Goal: Use online tool/utility: Utilize a website feature to perform a specific function

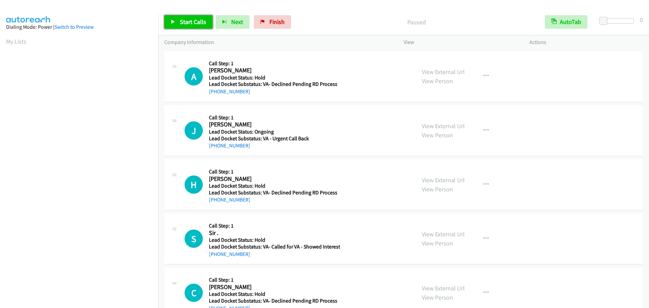
click at [189, 23] on span "Start Calls" at bounding box center [193, 22] width 26 height 8
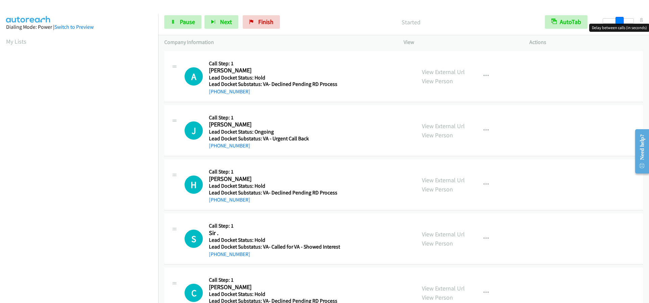
click at [619, 19] on div at bounding box center [617, 20] width 31 height 5
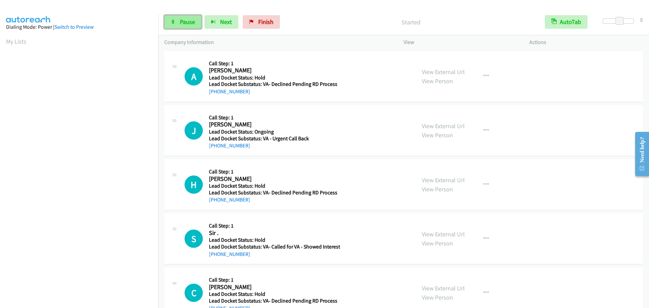
click at [195, 25] on link "Pause" at bounding box center [182, 22] width 37 height 14
click at [189, 26] on link "Start Calls" at bounding box center [188, 22] width 48 height 14
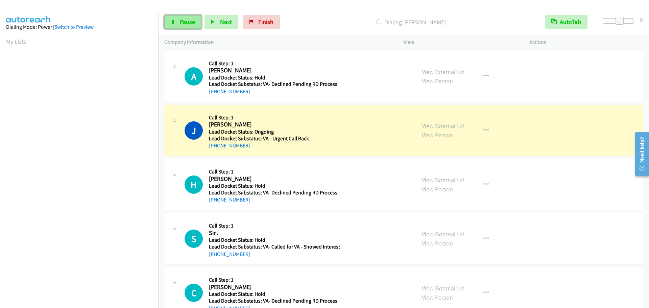
click at [173, 23] on icon at bounding box center [173, 22] width 5 height 5
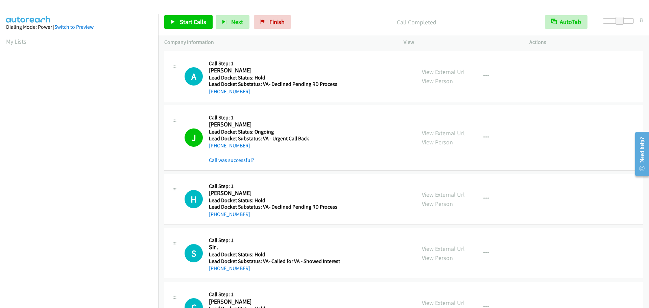
scroll to position [71, 0]
click at [174, 20] on icon at bounding box center [173, 22] width 5 height 5
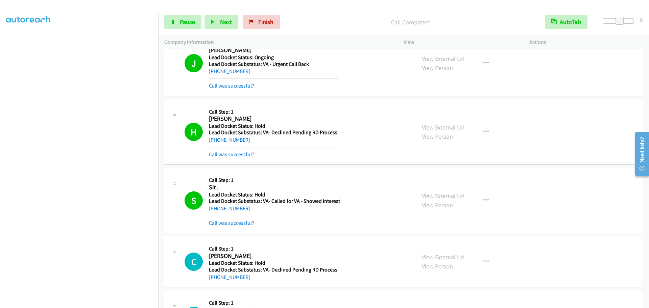
scroll to position [135, 0]
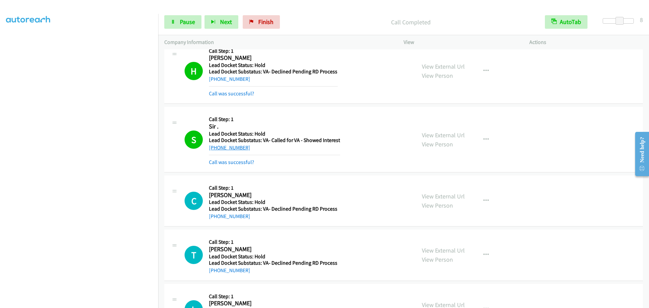
drag, startPoint x: 260, startPoint y: 150, endPoint x: 216, endPoint y: 150, distance: 43.9
click at [216, 150] on div "[PHONE_NUMBER]" at bounding box center [274, 148] width 131 height 8
copy link "[PHONE_NUMBER]"
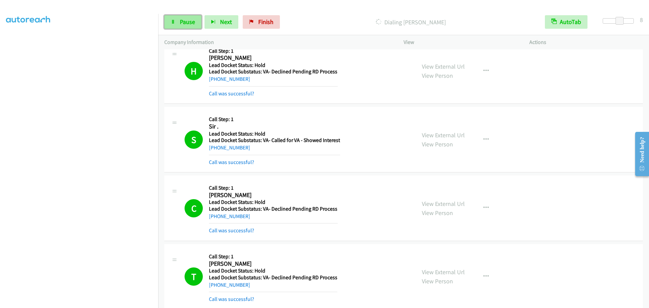
click at [189, 24] on span "Pause" at bounding box center [187, 22] width 15 height 8
click at [187, 22] on span "Start Calls" at bounding box center [193, 22] width 26 height 8
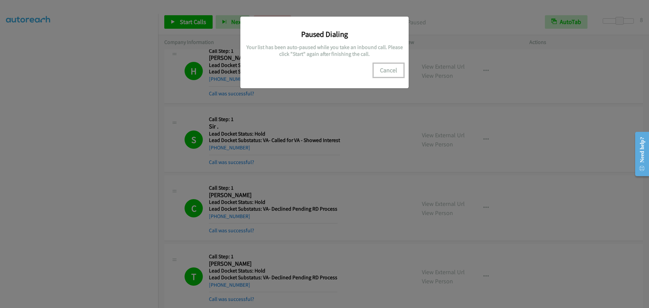
click at [390, 69] on button "Cancel" at bounding box center [388, 71] width 30 height 14
click at [396, 72] on button "Cancel" at bounding box center [388, 71] width 30 height 14
click at [383, 73] on button "Cancel" at bounding box center [388, 71] width 30 height 14
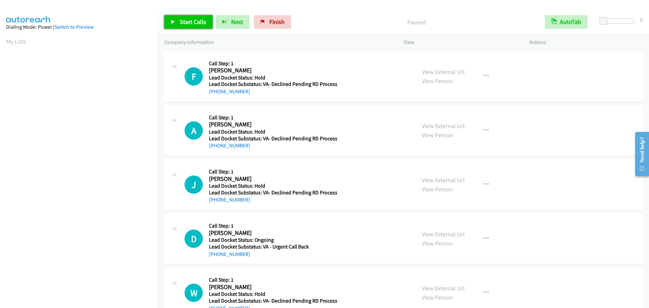
click at [183, 27] on link "Start Calls" at bounding box center [188, 22] width 48 height 14
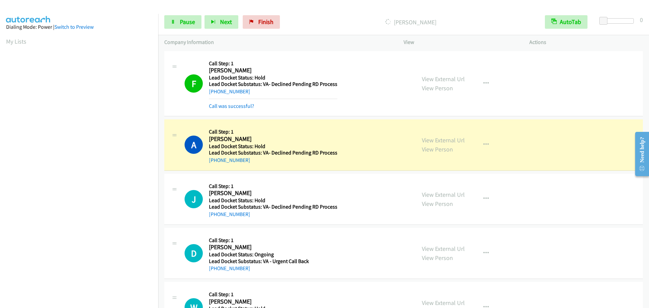
scroll to position [71, 0]
click at [178, 24] on link "Pause" at bounding box center [182, 22] width 37 height 14
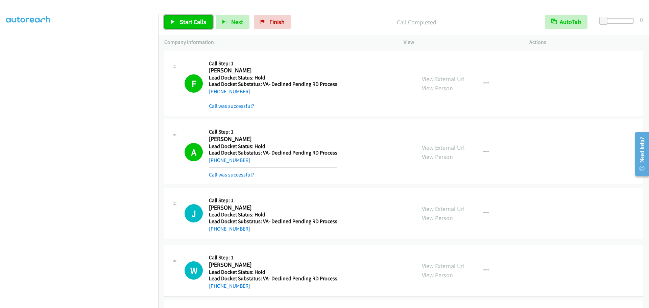
click at [196, 22] on span "Start Calls" at bounding box center [193, 22] width 26 height 8
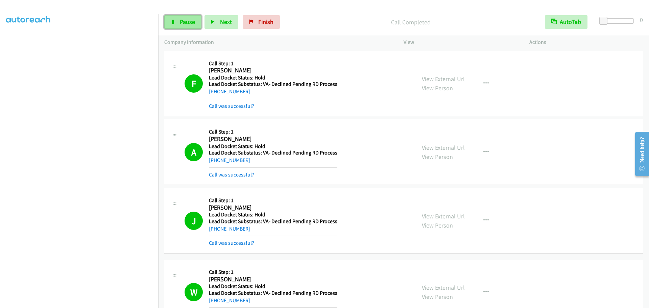
click at [182, 16] on link "Pause" at bounding box center [182, 22] width 37 height 14
click at [195, 23] on span "Start Calls" at bounding box center [193, 22] width 26 height 8
click at [189, 20] on span "Pause" at bounding box center [187, 22] width 15 height 8
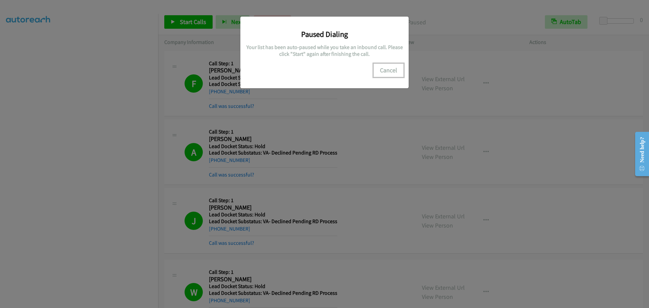
click at [378, 70] on button "Cancel" at bounding box center [388, 71] width 30 height 14
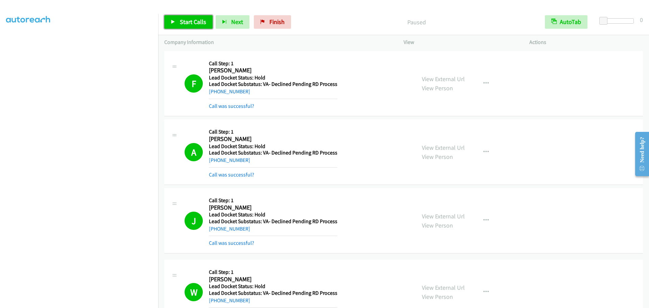
click at [189, 28] on link "Start Calls" at bounding box center [188, 22] width 48 height 14
click at [189, 21] on span "Pause" at bounding box center [187, 22] width 15 height 8
